Goal: Information Seeking & Learning: Learn about a topic

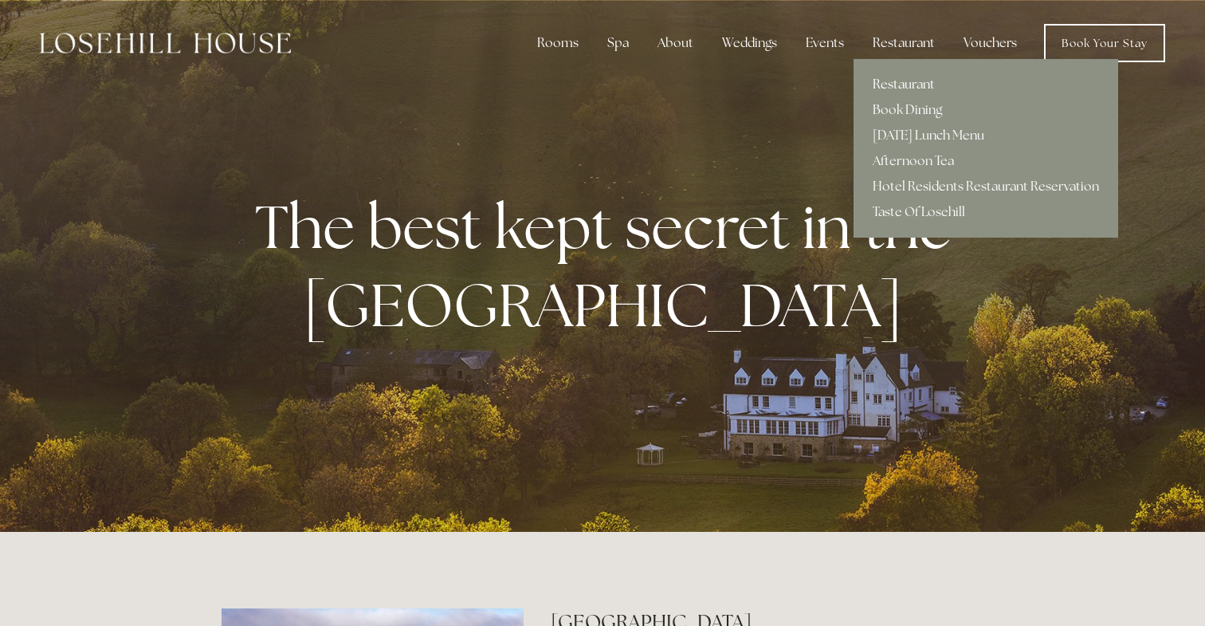
click at [912, 81] on link "Restaurant" at bounding box center [986, 85] width 265 height 26
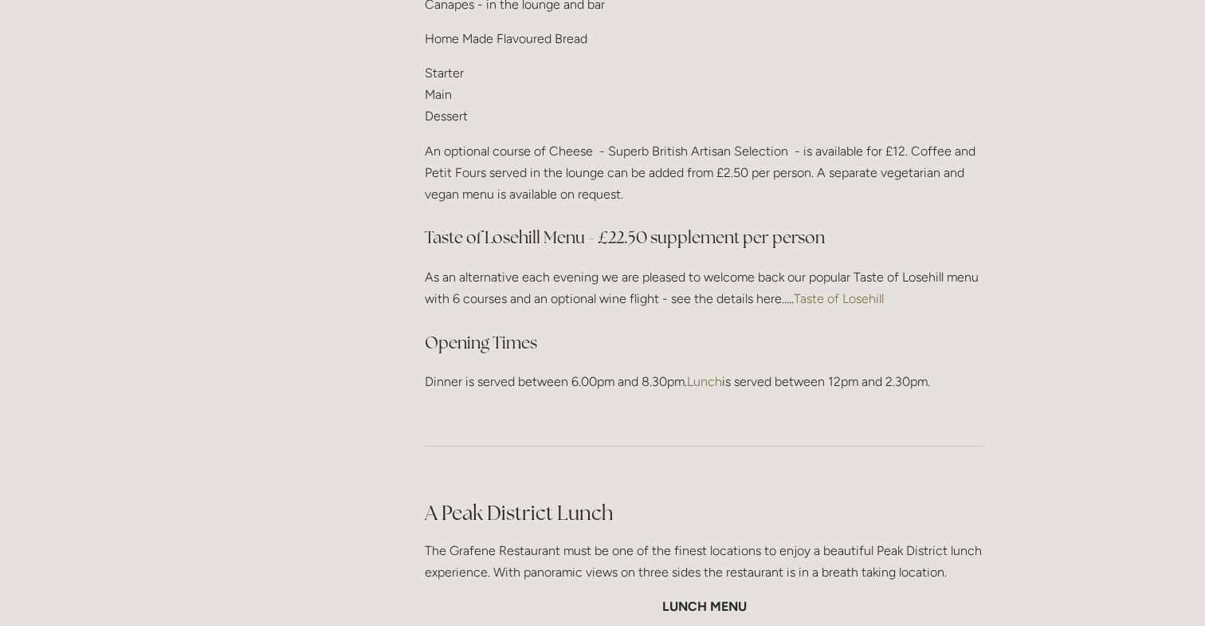
scroll to position [2187, 0]
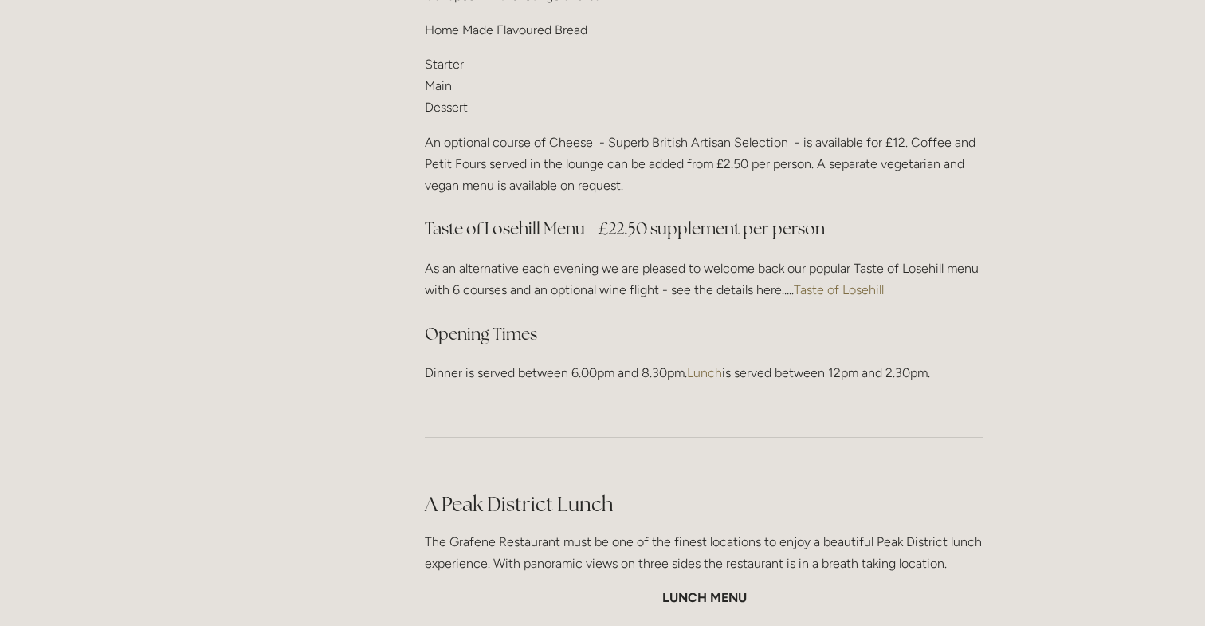
click at [839, 282] on link "Taste of Losehill" at bounding box center [839, 289] width 90 height 15
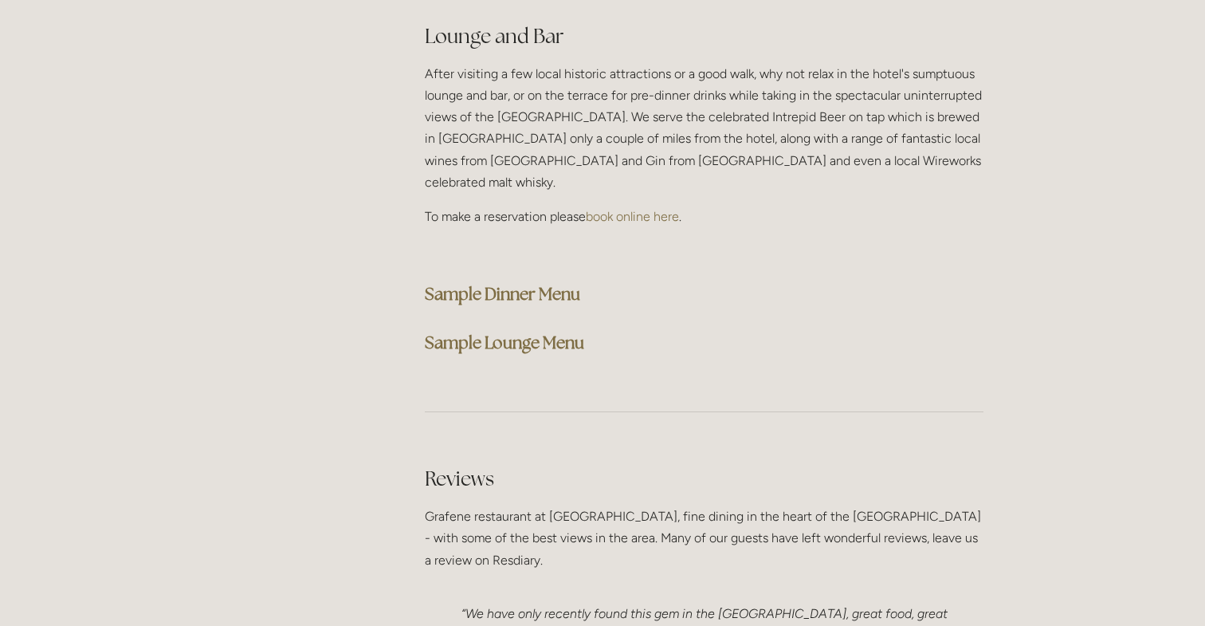
scroll to position [4089, 0]
click at [507, 281] on strong "Sample Dinner Menu" at bounding box center [502, 292] width 155 height 22
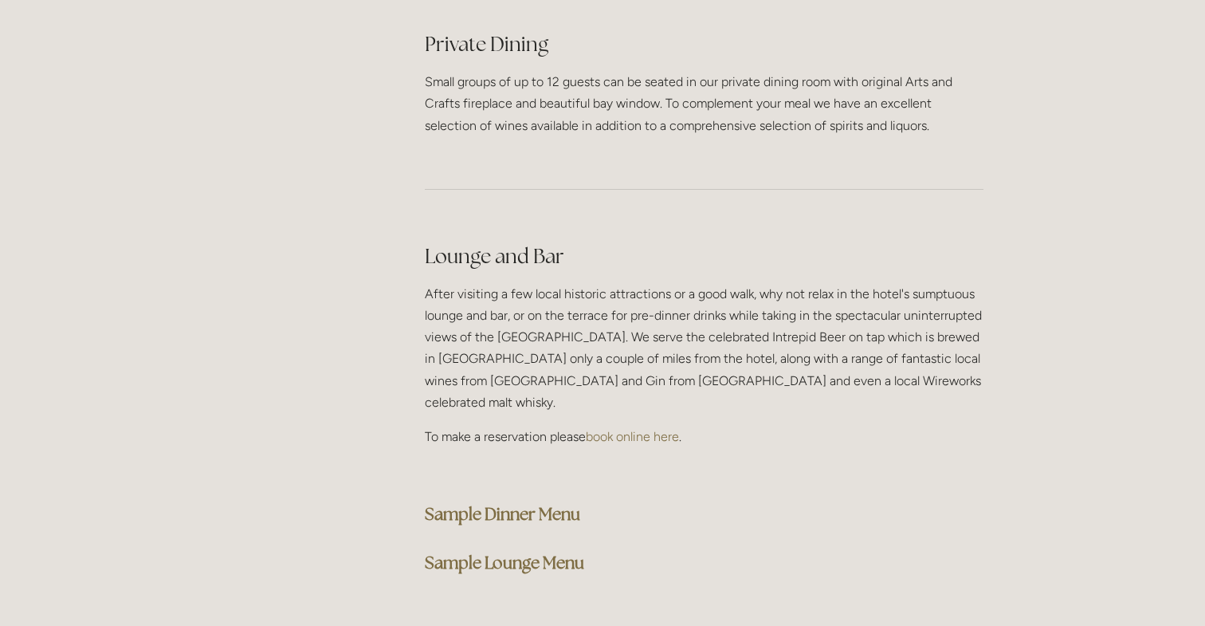
scroll to position [3867, 0]
click at [508, 552] on strong "Sample Lounge Menu" at bounding box center [504, 563] width 159 height 22
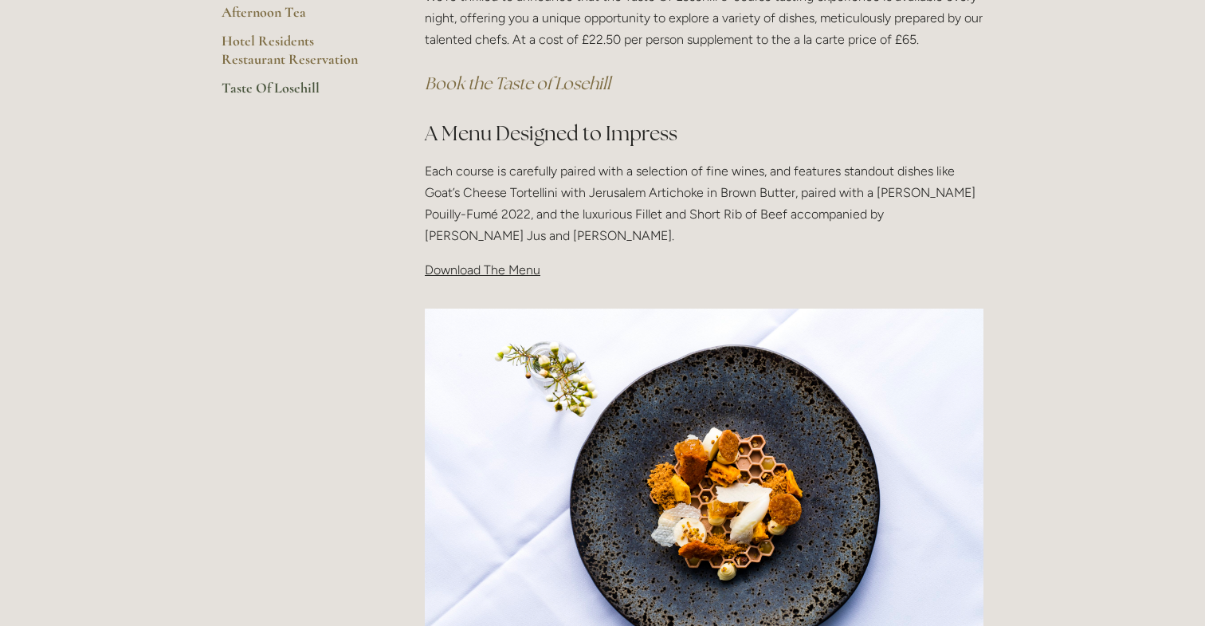
scroll to position [413, 0]
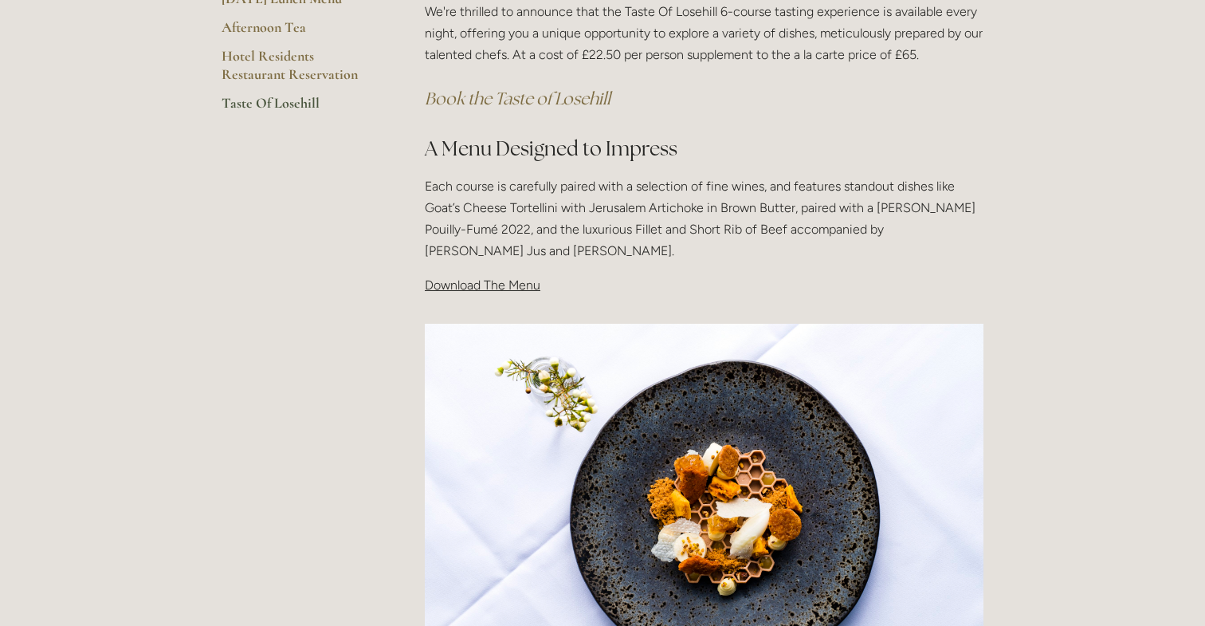
click at [486, 282] on span "Download The Menu" at bounding box center [483, 284] width 116 height 15
click at [519, 285] on span "Download The Menu" at bounding box center [483, 284] width 116 height 15
click at [505, 285] on span "Download The Menu" at bounding box center [483, 284] width 116 height 15
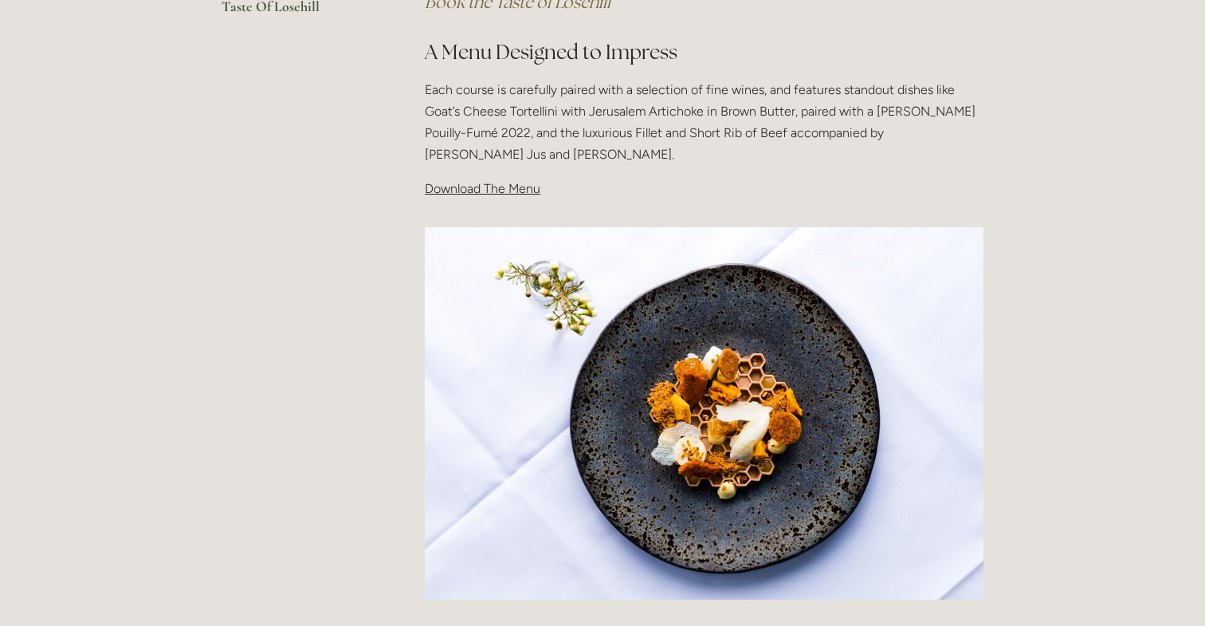
scroll to position [512, 0]
